Goal: Complete application form

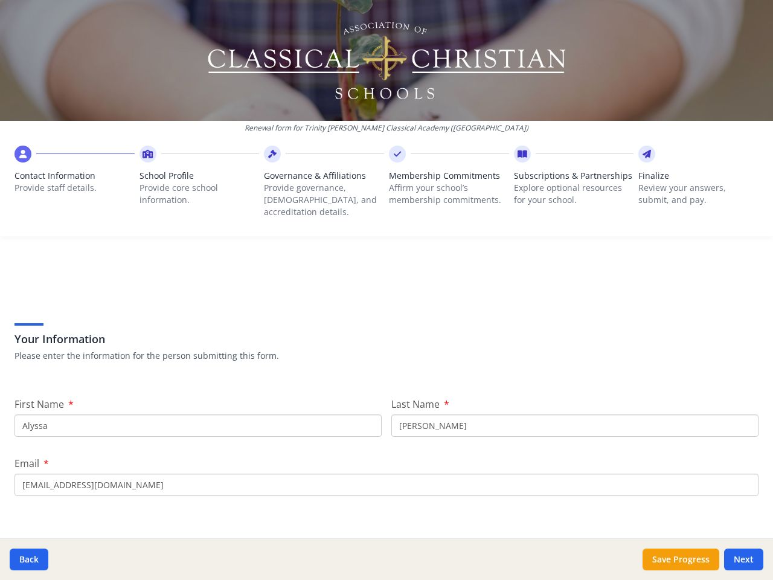
click at [387, 290] on div "Your Information Please enter the information for the person submitting this fo…" at bounding box center [386, 326] width 744 height 103
click at [74, 179] on span "Contact Information" at bounding box center [74, 176] width 120 height 12
click at [197, 185] on p "Provide core school information." at bounding box center [200, 194] width 120 height 24
click at [320, 185] on p "Provide governance, [DEMOGRAPHIC_DATA], and accreditation details." at bounding box center [324, 200] width 120 height 36
click at [443, 185] on p "Affirm your school’s membership commitments." at bounding box center [449, 194] width 120 height 24
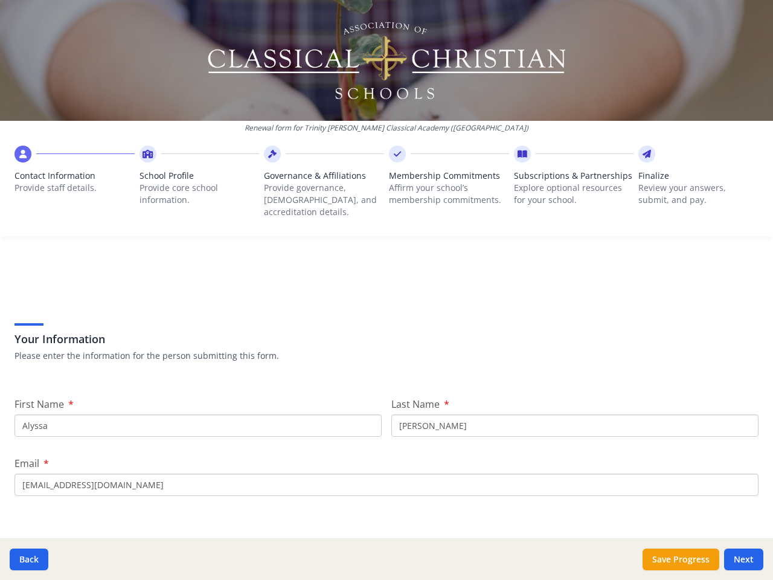
click at [566, 182] on span "Subscriptions & Partnerships" at bounding box center [574, 176] width 120 height 12
click at [689, 185] on p "Review your answers, submit, and pay." at bounding box center [698, 194] width 120 height 24
click at [29, 559] on button "Back" at bounding box center [29, 559] width 39 height 22
click at [681, 559] on button "Save Progress" at bounding box center [681, 559] width 77 height 22
click at [744, 559] on button "Next" at bounding box center [743, 559] width 39 height 22
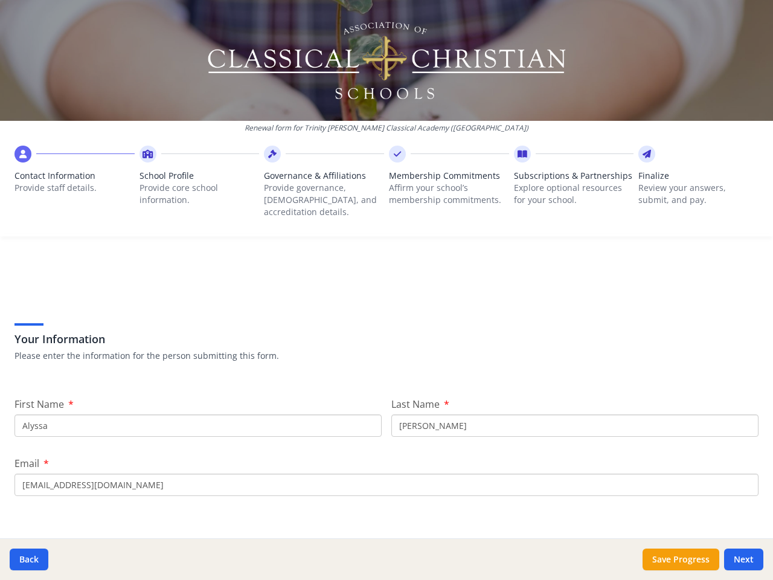
type input "[PHONE_NUMBER]"
